Goal: Task Accomplishment & Management: Use online tool/utility

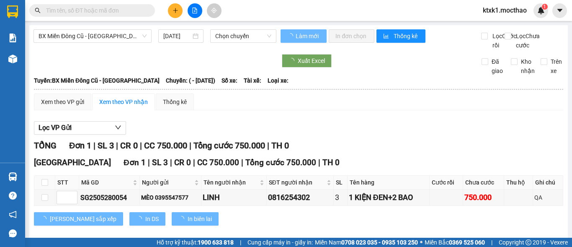
type input "[DATE]"
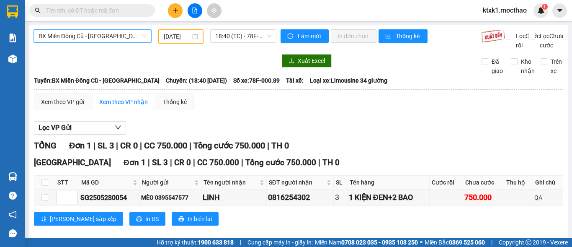
click at [106, 32] on span "BX Miền Đông Cũ - [GEOGRAPHIC_DATA]" at bounding box center [93, 36] width 108 height 13
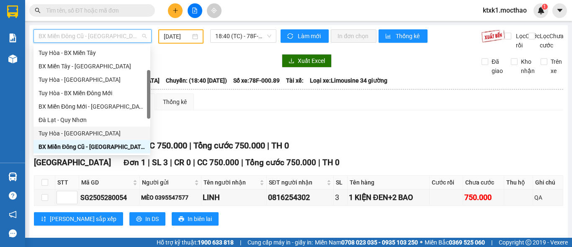
scroll to position [184, 0]
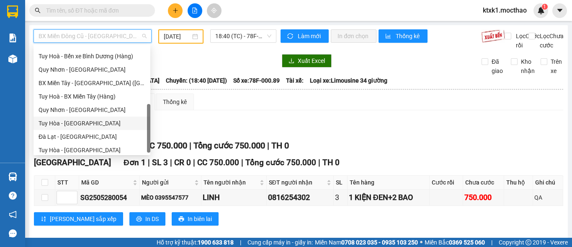
click at [82, 127] on div "Tuy Hòa - [GEOGRAPHIC_DATA]" at bounding box center [92, 123] width 107 height 9
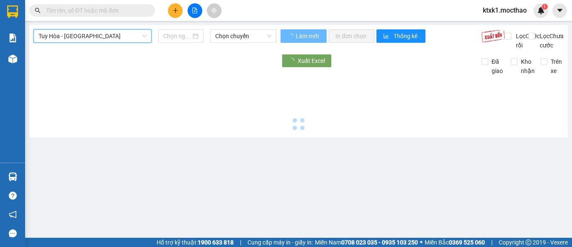
type input "[DATE]"
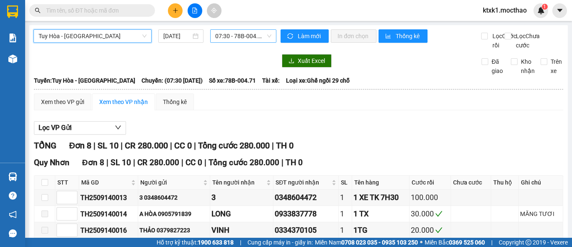
click at [221, 37] on span "07:30 - 78B-004.71" at bounding box center [243, 36] width 56 height 13
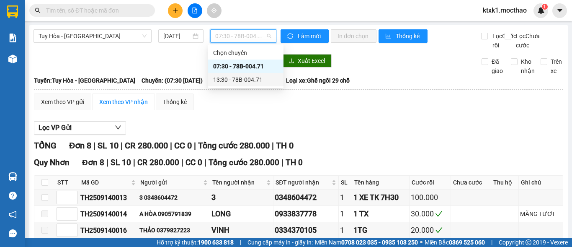
click at [245, 78] on div "13:30 - 78B-004.71" at bounding box center [245, 79] width 65 height 9
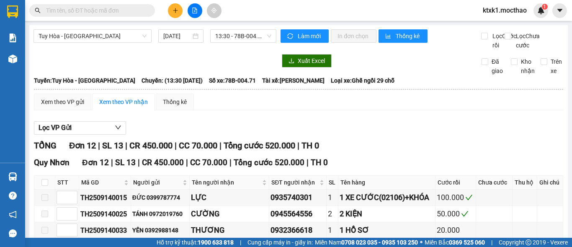
click at [240, 28] on div "Tuy Hòa - [GEOGRAPHIC_DATA] [DATE] 13:30 - 78B-004.71 Làm mới In đơn chọn Thống…" at bounding box center [298, 224] width 539 height 399
click at [235, 35] on span "13:30 - 78B-004.71" at bounding box center [243, 36] width 56 height 13
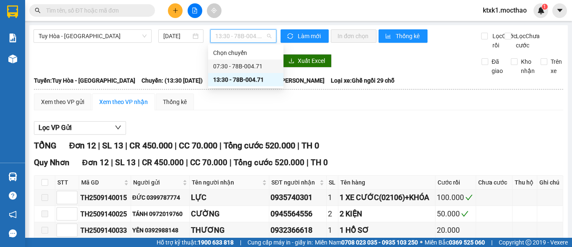
click at [234, 68] on div "07:30 - 78B-004.71" at bounding box center [245, 66] width 65 height 9
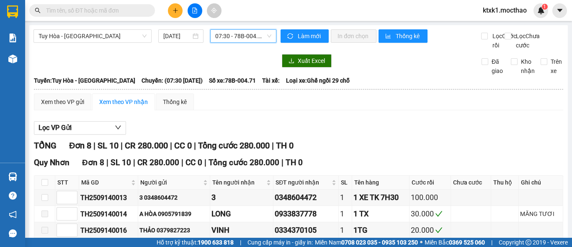
drag, startPoint x: 106, startPoint y: 28, endPoint x: 117, endPoint y: 65, distance: 37.8
click at [105, 29] on div "Tuy Hòa - [GEOGRAPHIC_DATA] [DATE] 07:30 07:30 - 78B-004.71 Làm mới In đơn chọn…" at bounding box center [298, 192] width 539 height 334
click at [98, 34] on span "Tuy Hòa - [GEOGRAPHIC_DATA]" at bounding box center [93, 36] width 108 height 13
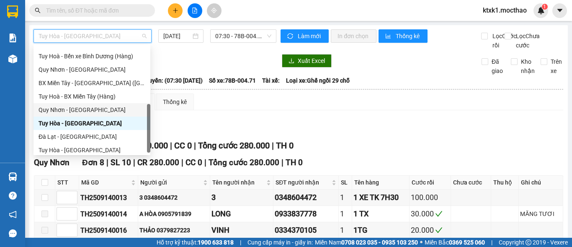
click at [83, 111] on div "Quy Nhơn - [GEOGRAPHIC_DATA]" at bounding box center [92, 109] width 107 height 9
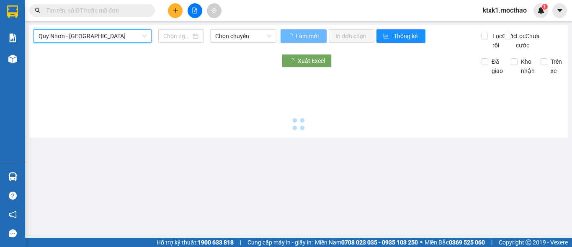
type input "[DATE]"
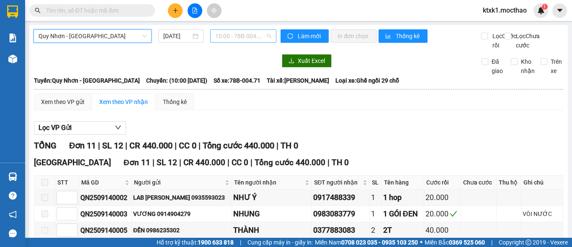
click at [234, 34] on span "10:00 - 78B-004.71" at bounding box center [243, 36] width 56 height 13
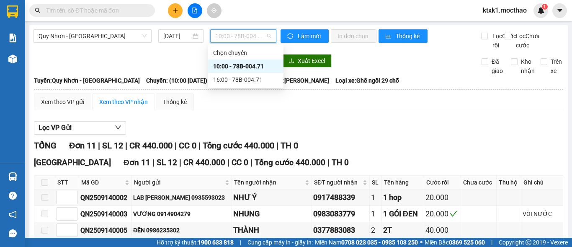
click at [251, 65] on div "10:00 - 78B-004.71" at bounding box center [245, 66] width 65 height 9
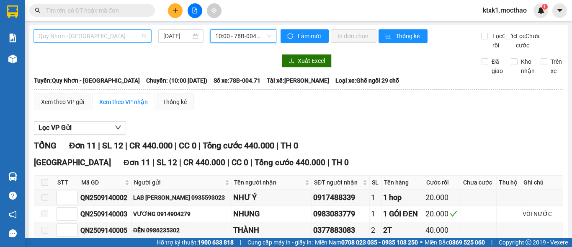
click at [104, 39] on span "Quy Nhơn - [GEOGRAPHIC_DATA]" at bounding box center [93, 36] width 108 height 13
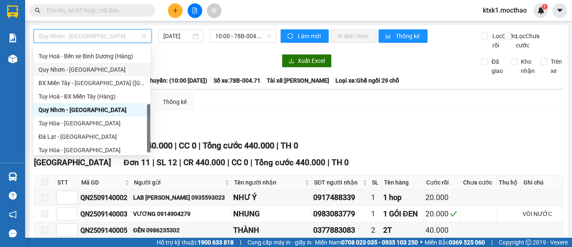
click at [77, 69] on div "Quy Nhơn - [GEOGRAPHIC_DATA]" at bounding box center [92, 69] width 107 height 9
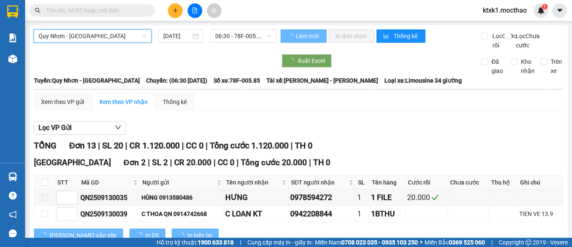
click at [176, 33] on input "[DATE]" at bounding box center [177, 35] width 28 height 9
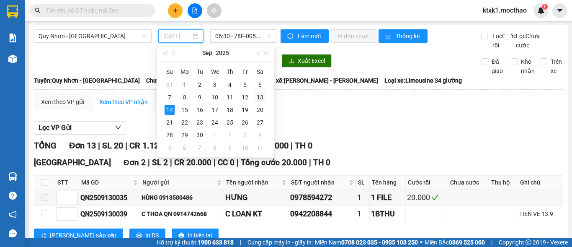
click at [261, 99] on div "13" at bounding box center [260, 97] width 10 height 10
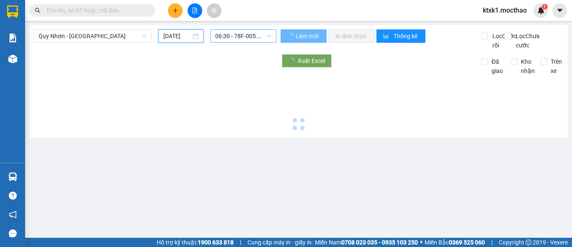
type input "[DATE]"
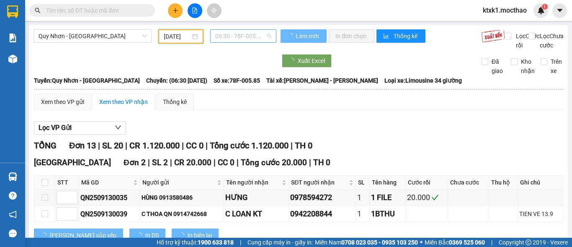
click at [240, 33] on span "06:30 - 78F-005.85" at bounding box center [243, 36] width 56 height 13
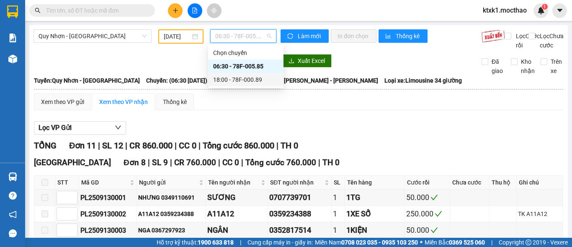
click at [255, 81] on div "18:00 - 78F-000.89" at bounding box center [245, 79] width 65 height 9
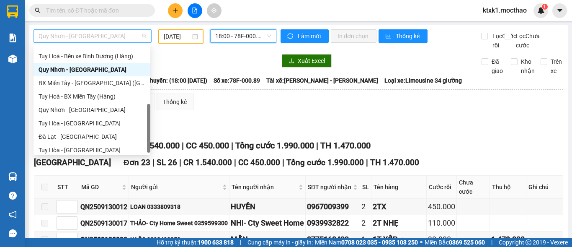
click at [91, 35] on span "Quy Nhơn - [GEOGRAPHIC_DATA]" at bounding box center [93, 36] width 108 height 13
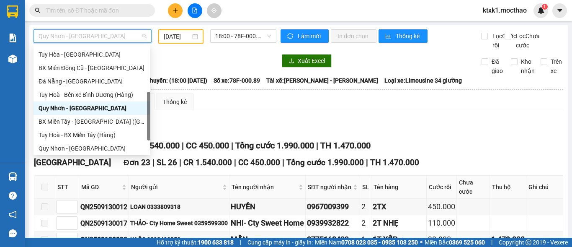
scroll to position [62, 0]
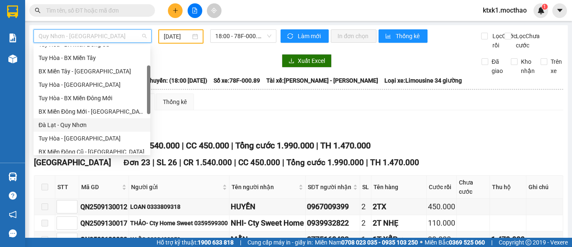
click at [67, 126] on div "Đà Lạt - Quy Nhơn" at bounding box center [92, 124] width 107 height 9
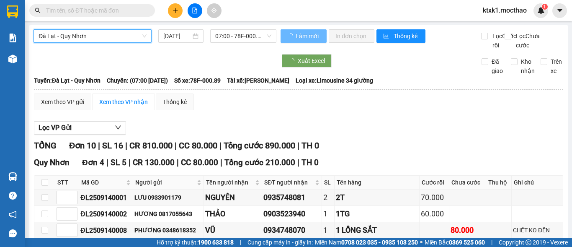
click at [170, 34] on input "[DATE]" at bounding box center [177, 35] width 28 height 9
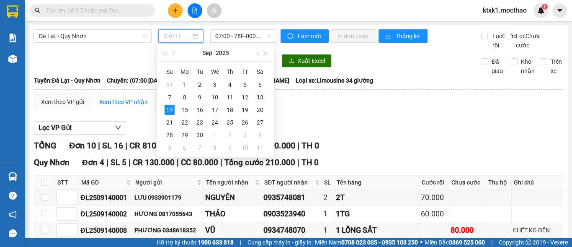
click at [263, 98] on div "13" at bounding box center [260, 97] width 10 height 10
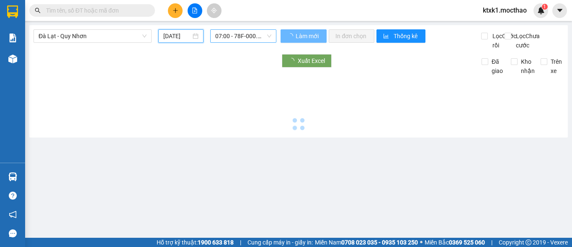
click at [231, 34] on span "07:00 - 78F-000.89" at bounding box center [243, 36] width 56 height 13
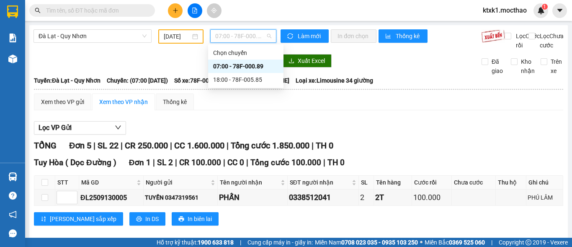
click at [260, 62] on div "07:00 - 78F-000.89" at bounding box center [245, 66] width 65 height 9
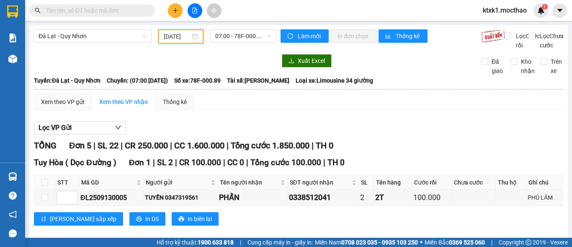
click at [186, 36] on input "[DATE]" at bounding box center [177, 36] width 27 height 9
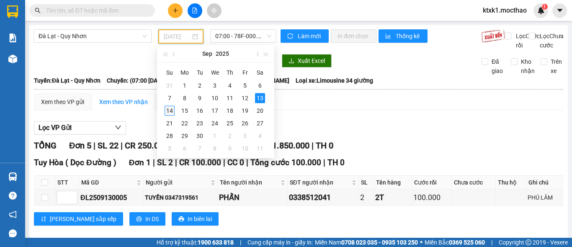
click at [172, 111] on div "14" at bounding box center [170, 111] width 10 height 10
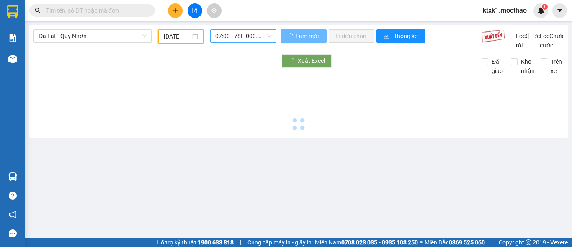
type input "[DATE]"
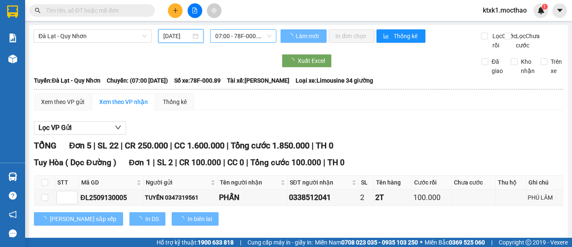
click at [237, 34] on span "07:00 - 78F-000.89" at bounding box center [243, 36] width 56 height 13
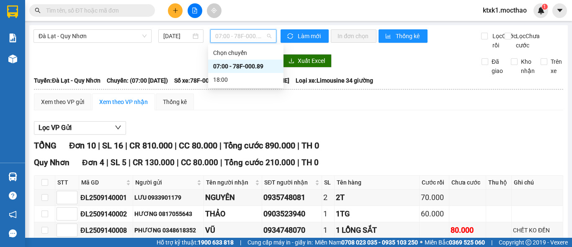
drag, startPoint x: 254, startPoint y: 66, endPoint x: 275, endPoint y: 98, distance: 38.1
click at [254, 66] on div "07:00 - 78F-000.89" at bounding box center [245, 66] width 65 height 9
